Goal: Transaction & Acquisition: Book appointment/travel/reservation

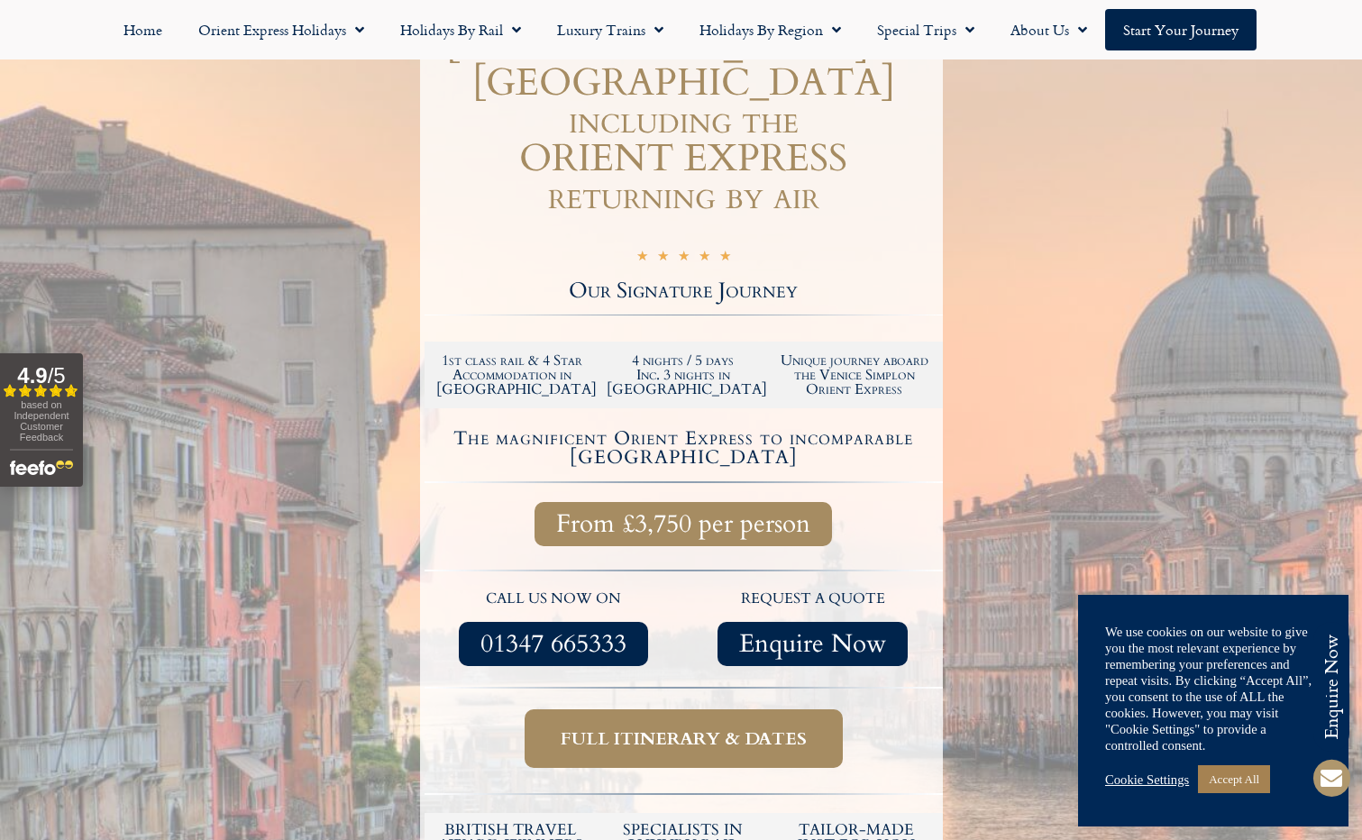
scroll to position [451, 0]
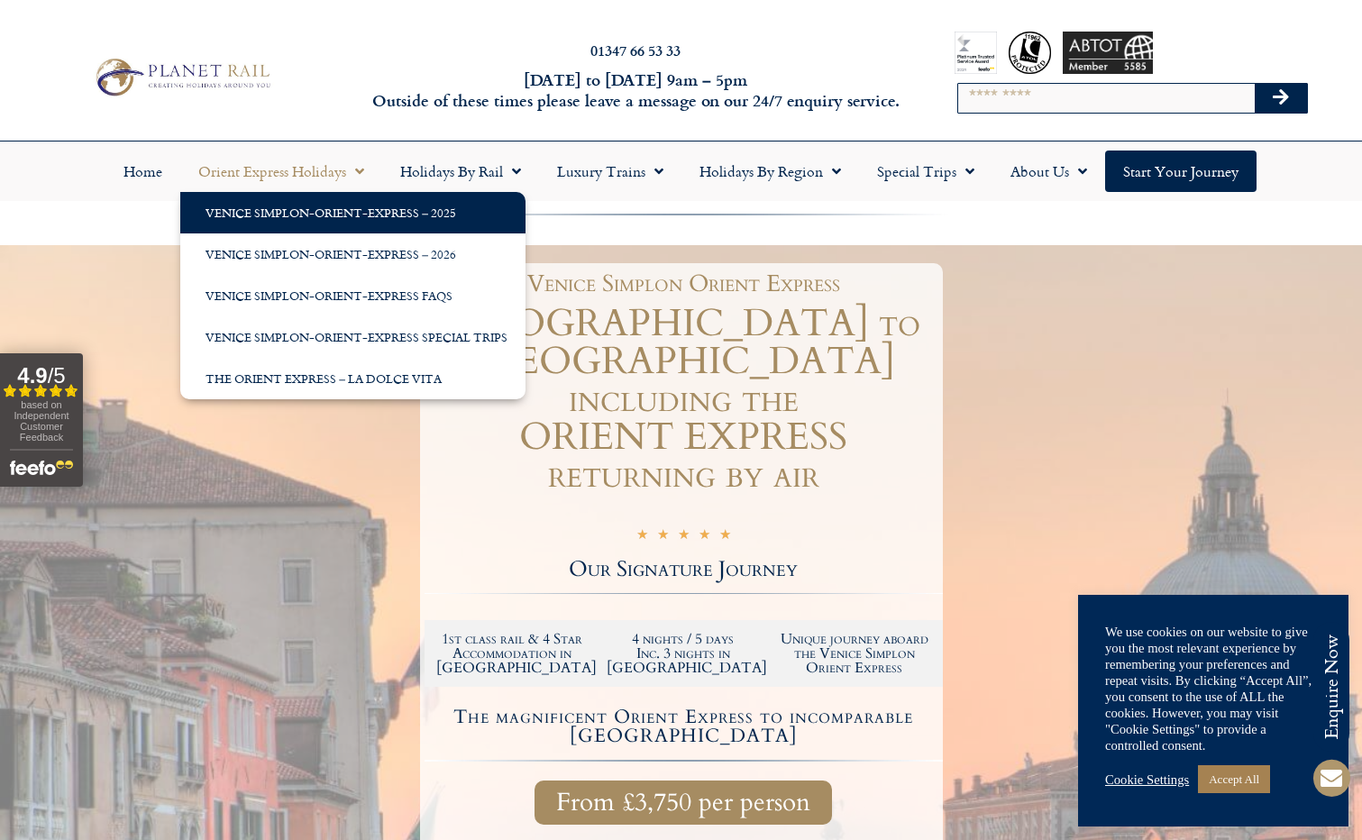
click at [310, 206] on link "Venice Simplon-Orient-Express – 2025" at bounding box center [352, 212] width 345 height 41
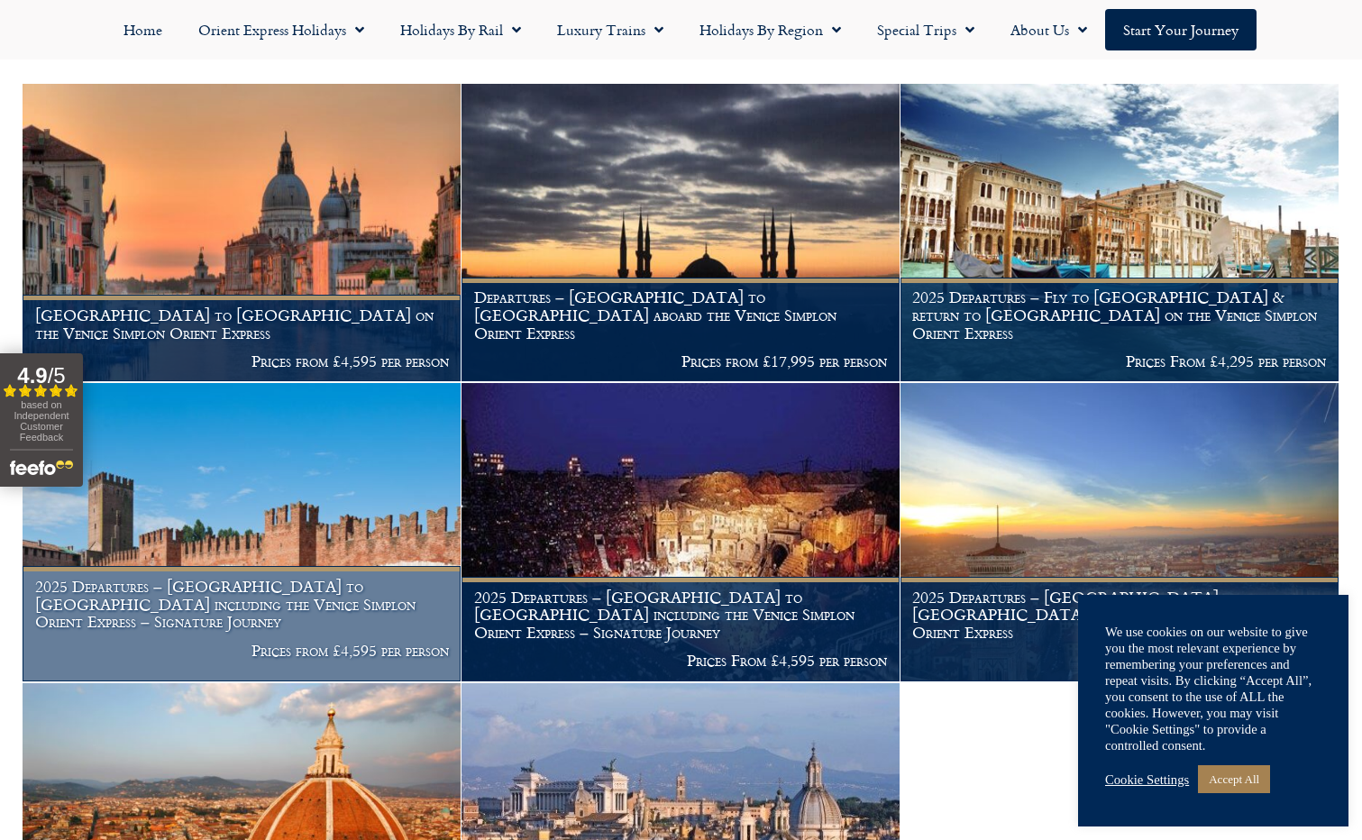
scroll to position [361, 0]
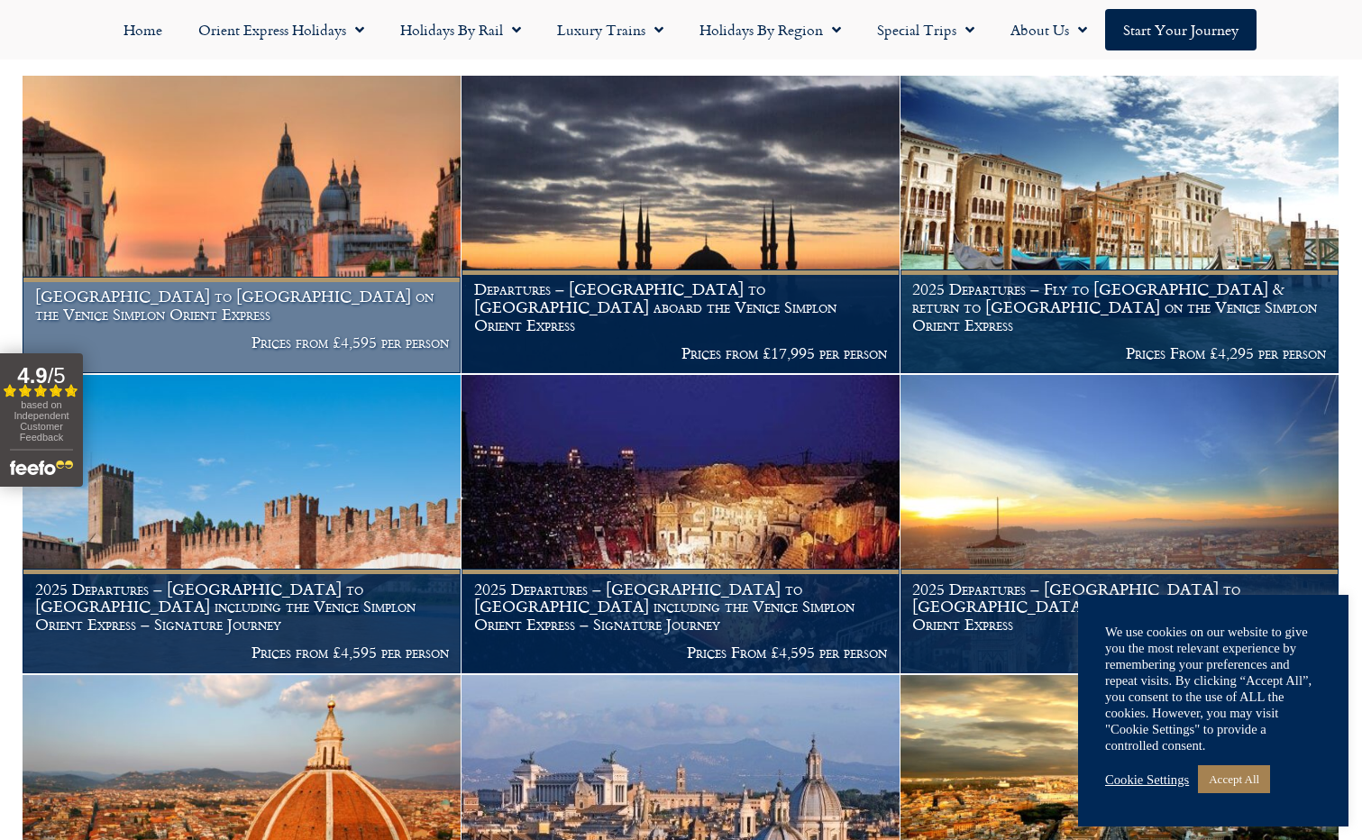
click at [396, 341] on p "Prices from £4,595 per person" at bounding box center [242, 342] width 414 height 18
